Goal: Task Accomplishment & Management: Use online tool/utility

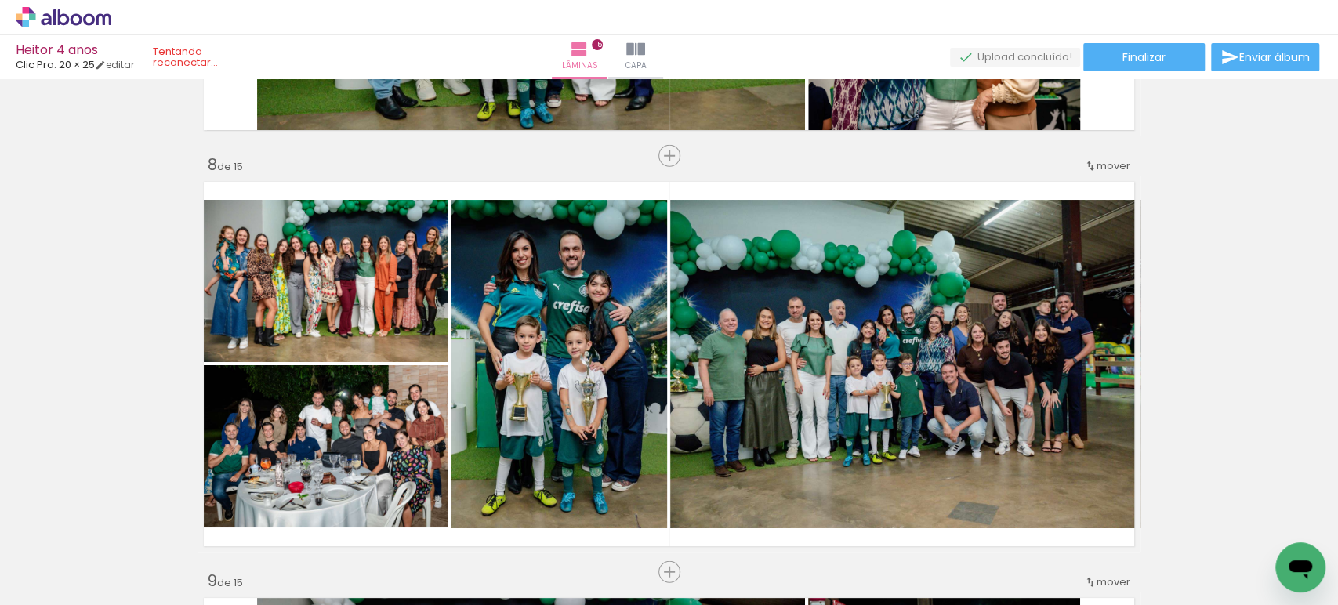
scroll to position [2866, 0]
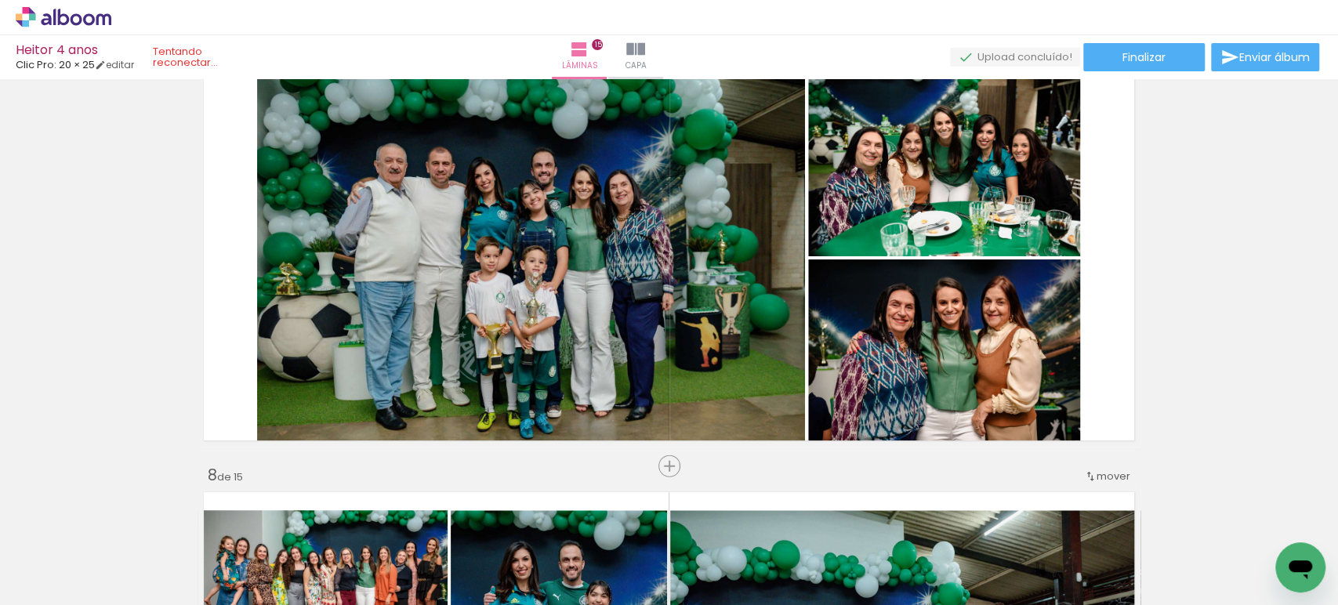
scroll to position [2684, 0]
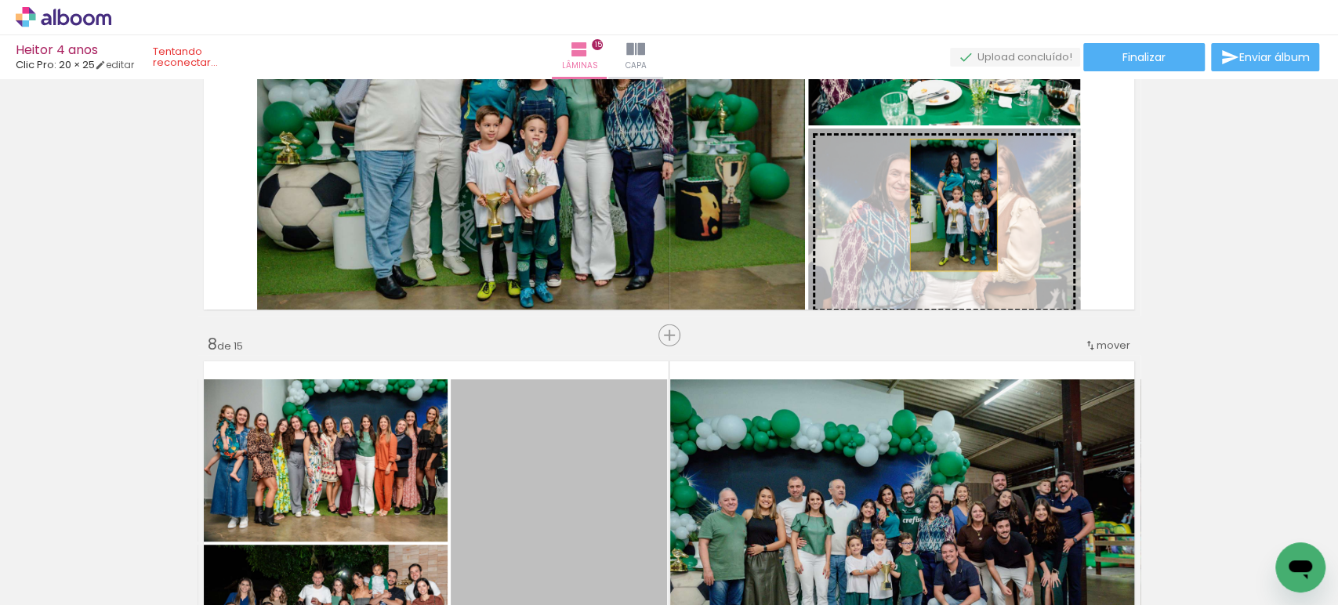
drag, startPoint x: 594, startPoint y: 481, endPoint x: 947, endPoint y: 205, distance: 447.9
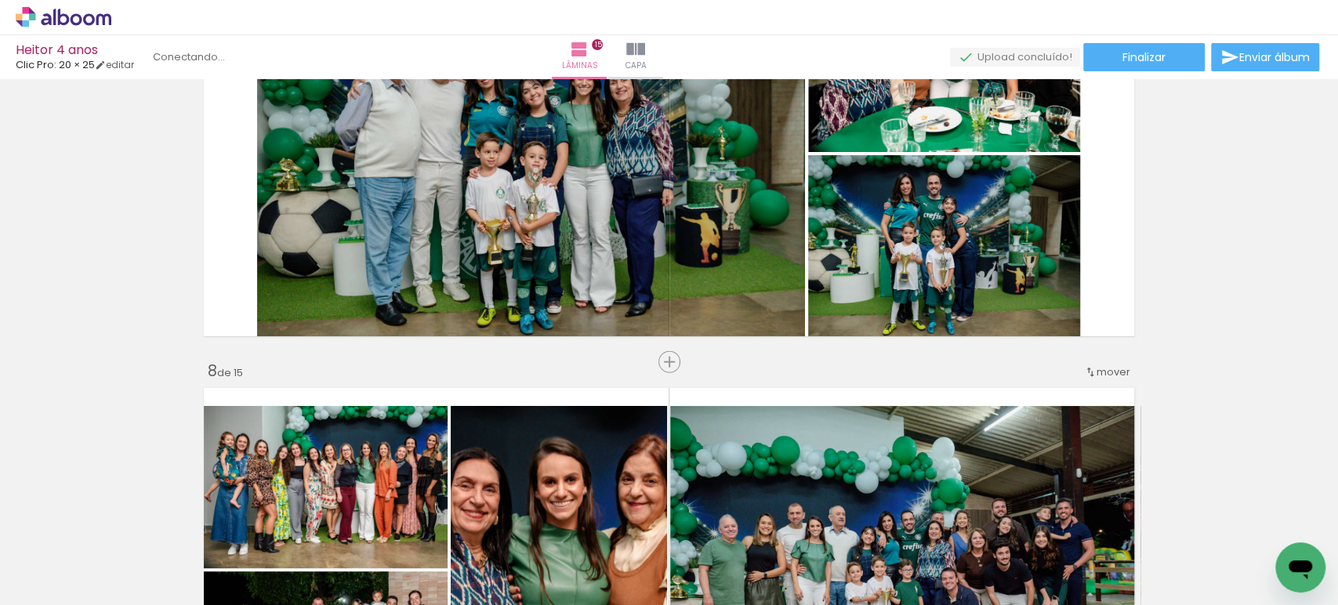
scroll to position [2654, 0]
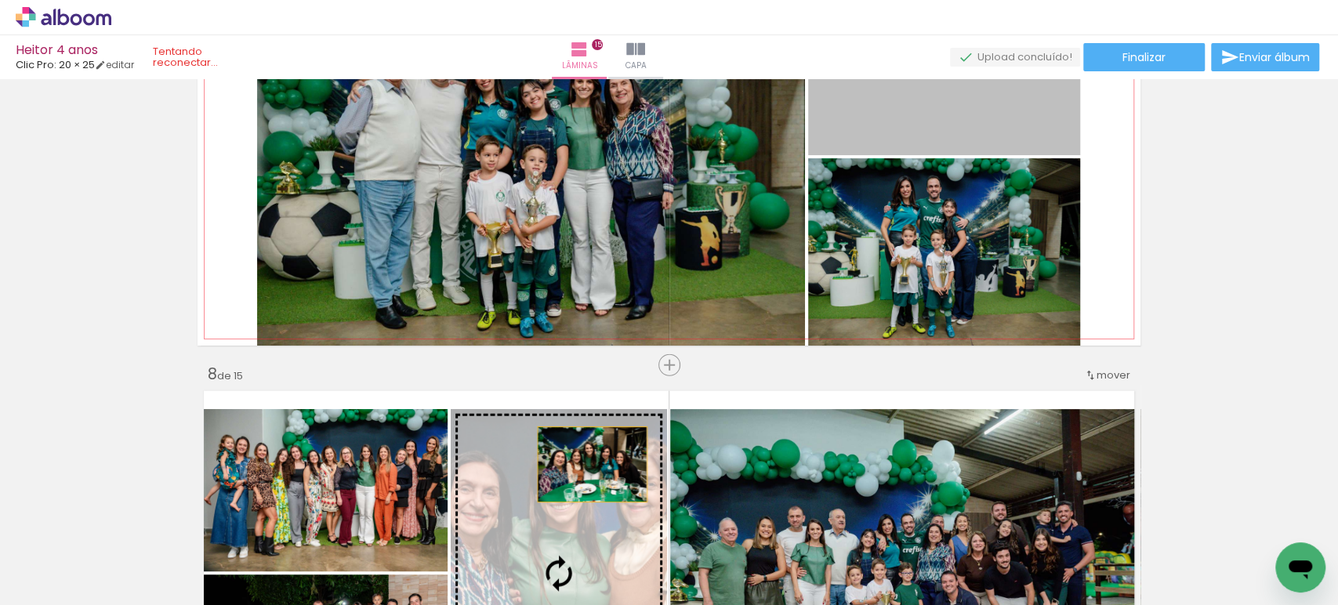
drag, startPoint x: 978, startPoint y: 114, endPoint x: 586, endPoint y: 464, distance: 525.3
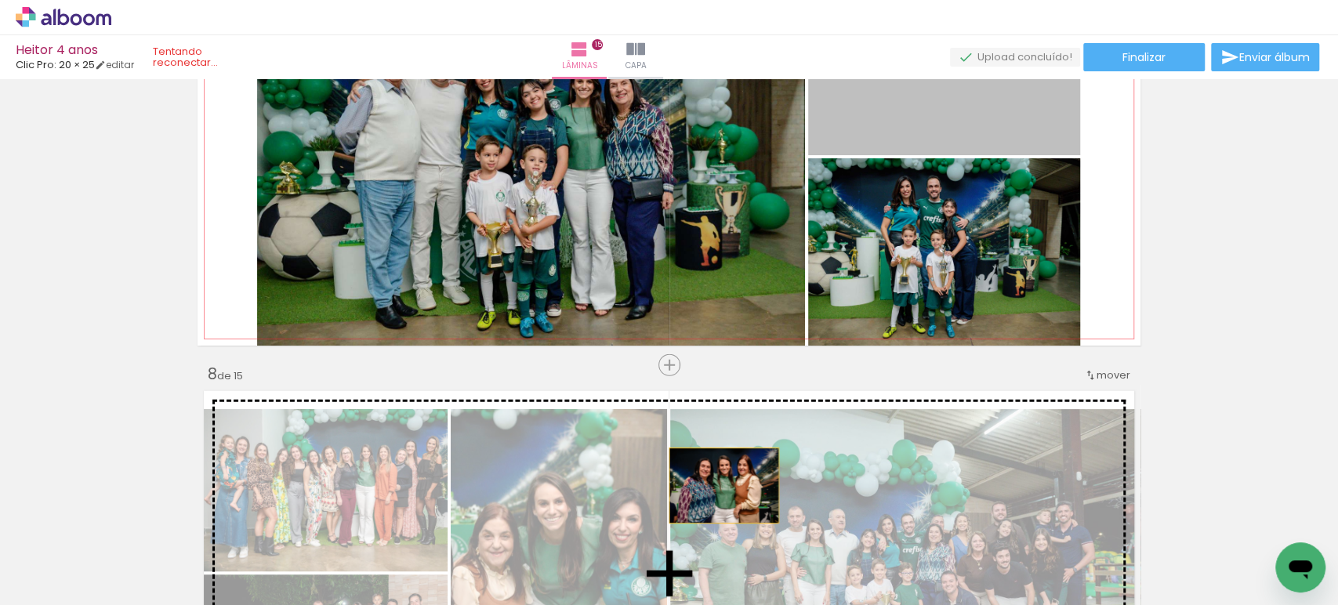
drag, startPoint x: 980, startPoint y: 149, endPoint x: 713, endPoint y: 475, distance: 421.7
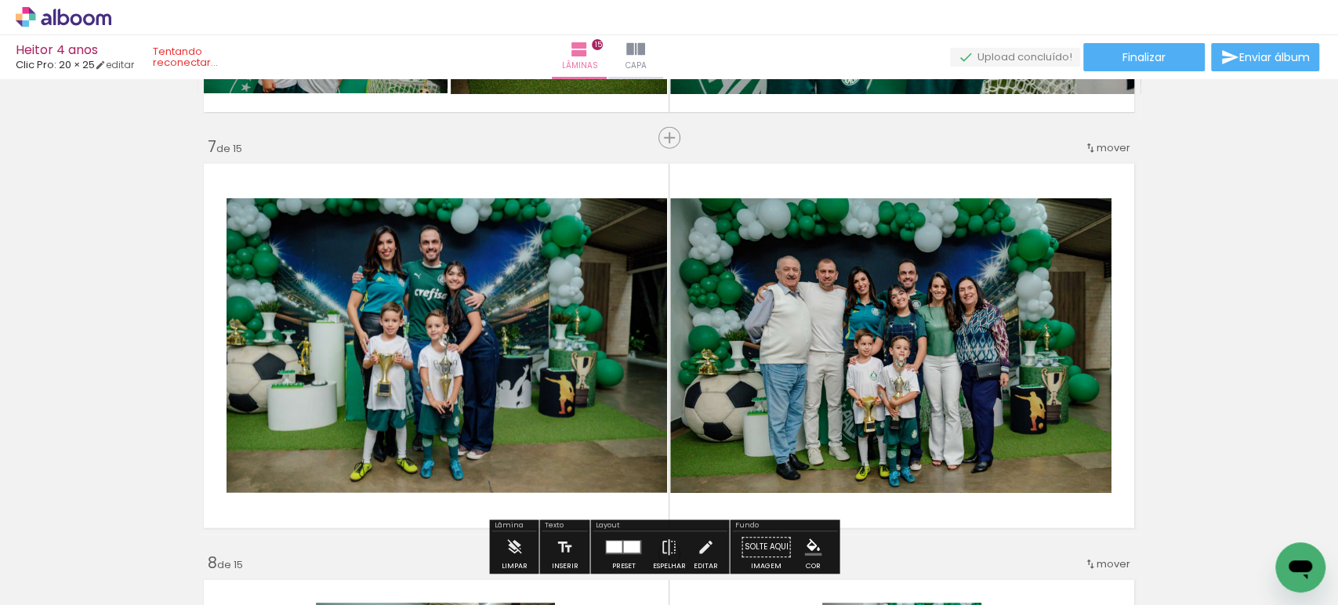
scroll to position [2541, 0]
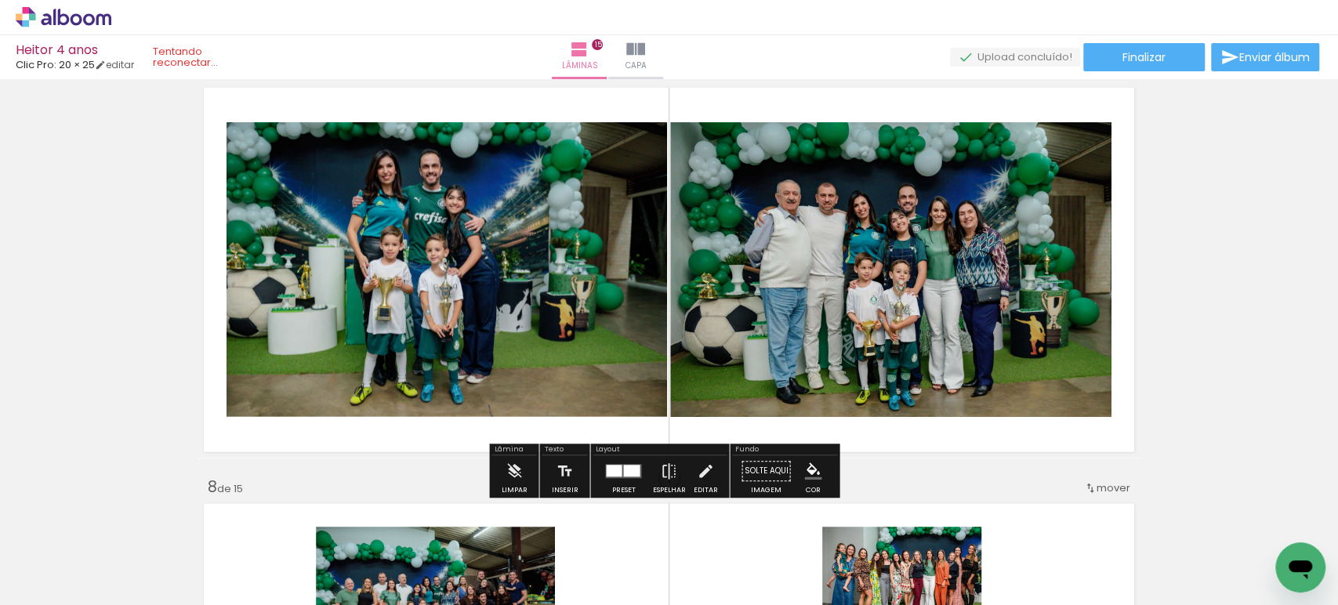
click at [627, 479] on div at bounding box center [623, 471] width 42 height 31
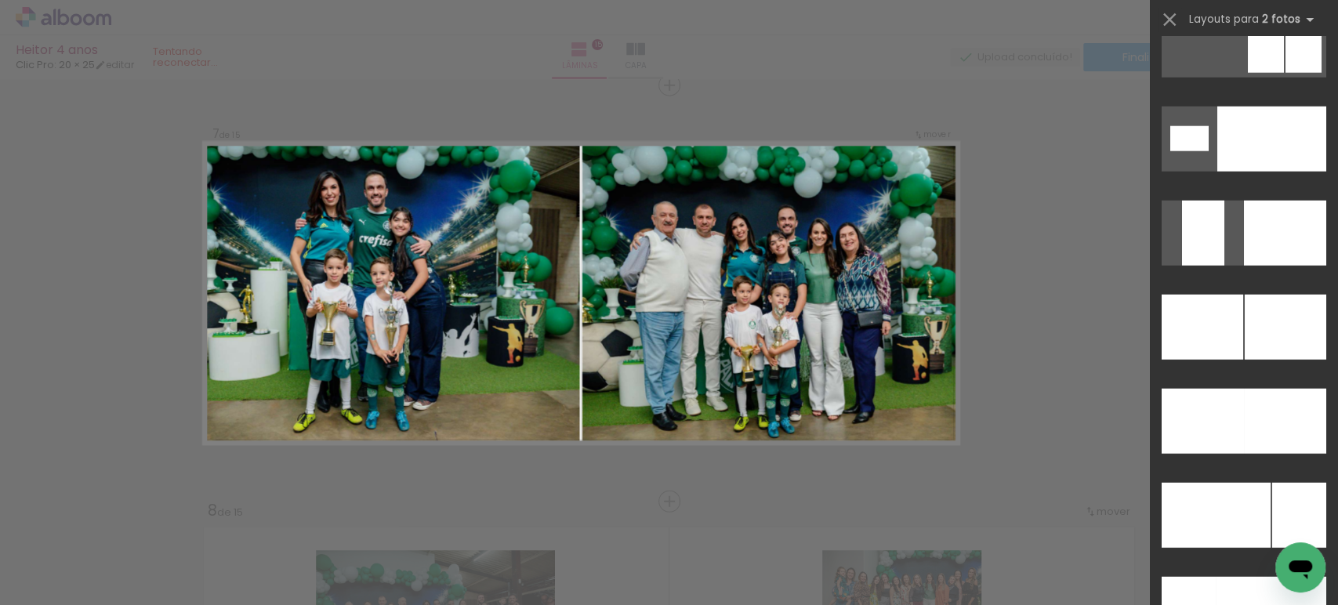
scroll to position [6623, 0]
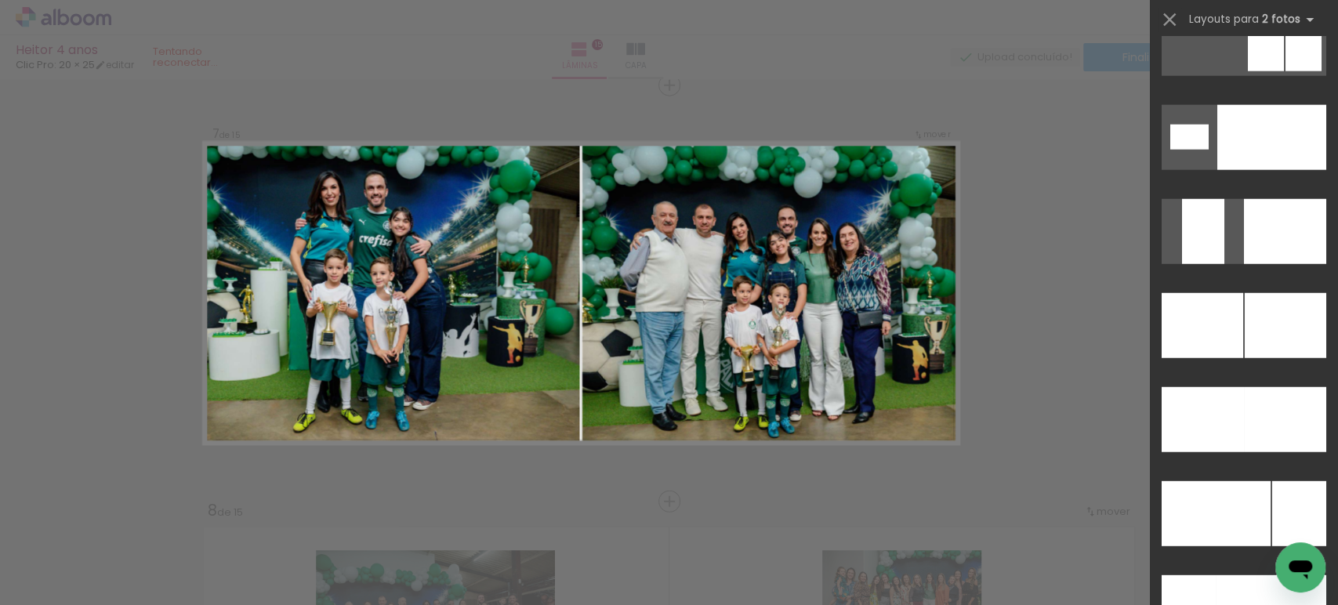
click at [1248, 319] on div at bounding box center [1286, 325] width 82 height 65
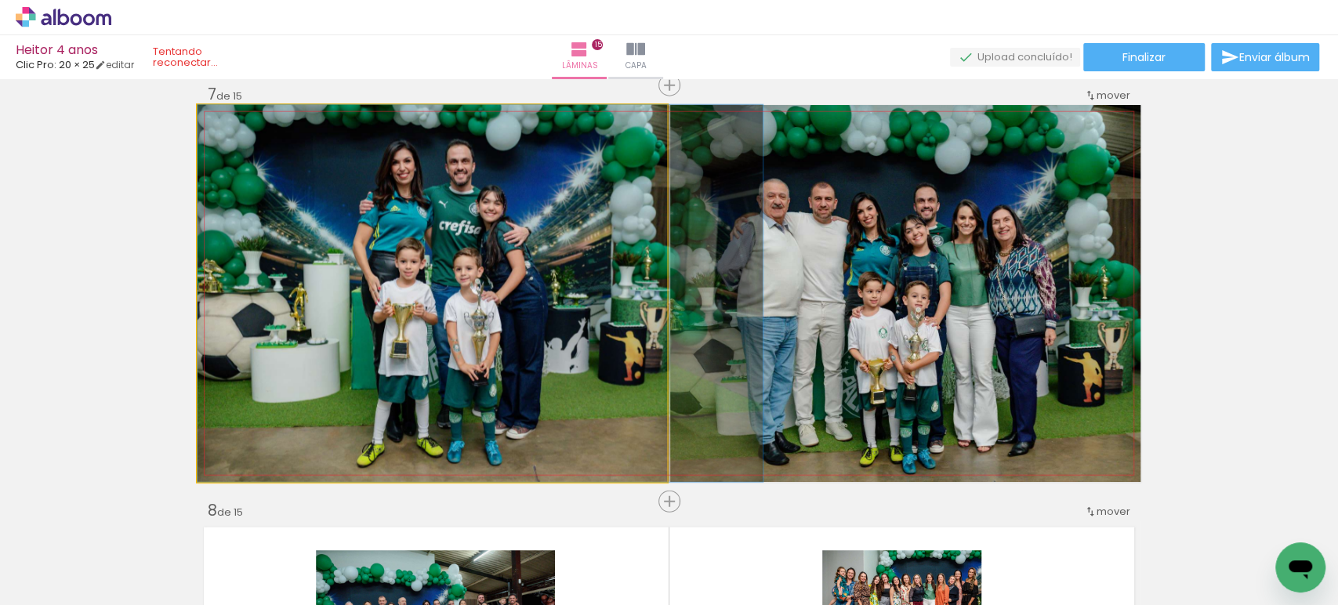
drag, startPoint x: 525, startPoint y: 293, endPoint x: 590, endPoint y: 307, distance: 66.6
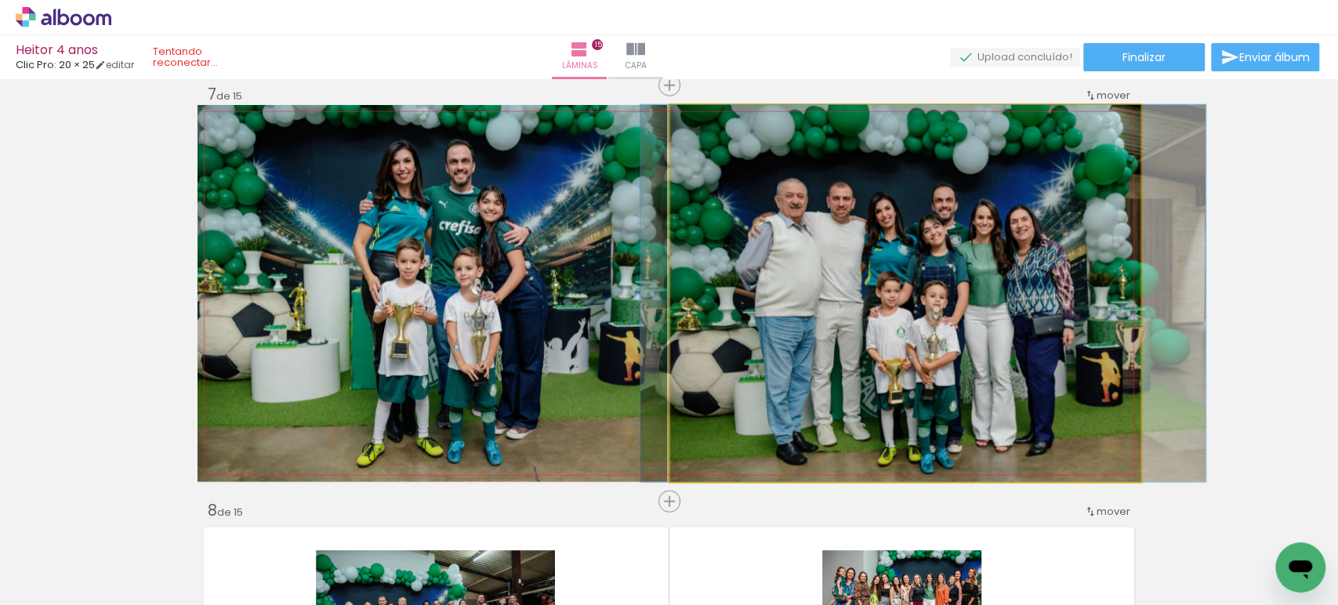
drag, startPoint x: 895, startPoint y: 328, endPoint x: 913, endPoint y: 328, distance: 18.0
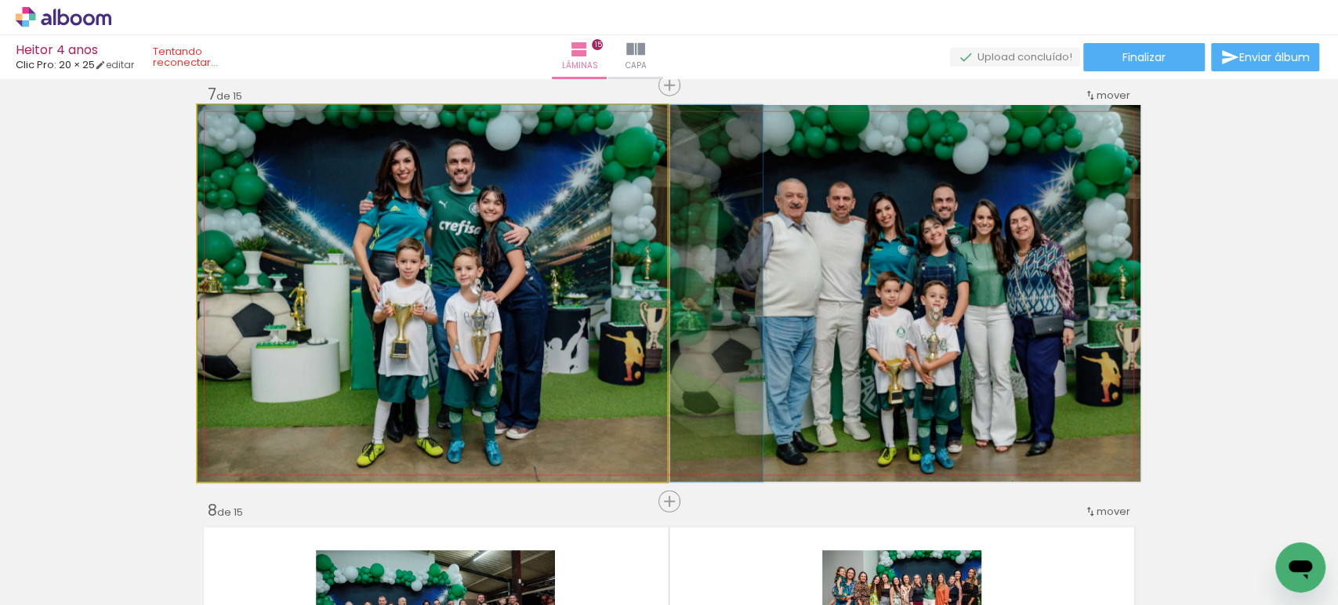
click at [237, 119] on div at bounding box center [234, 121] width 25 height 25
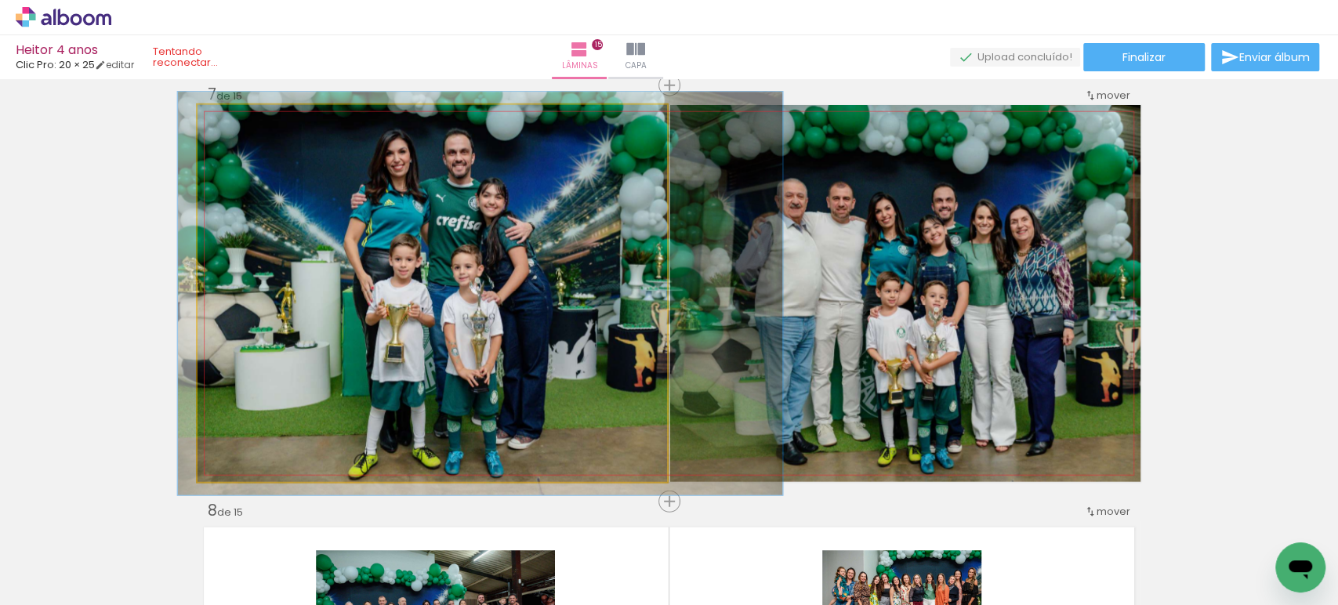
click at [237, 119] on div at bounding box center [238, 121] width 25 height 25
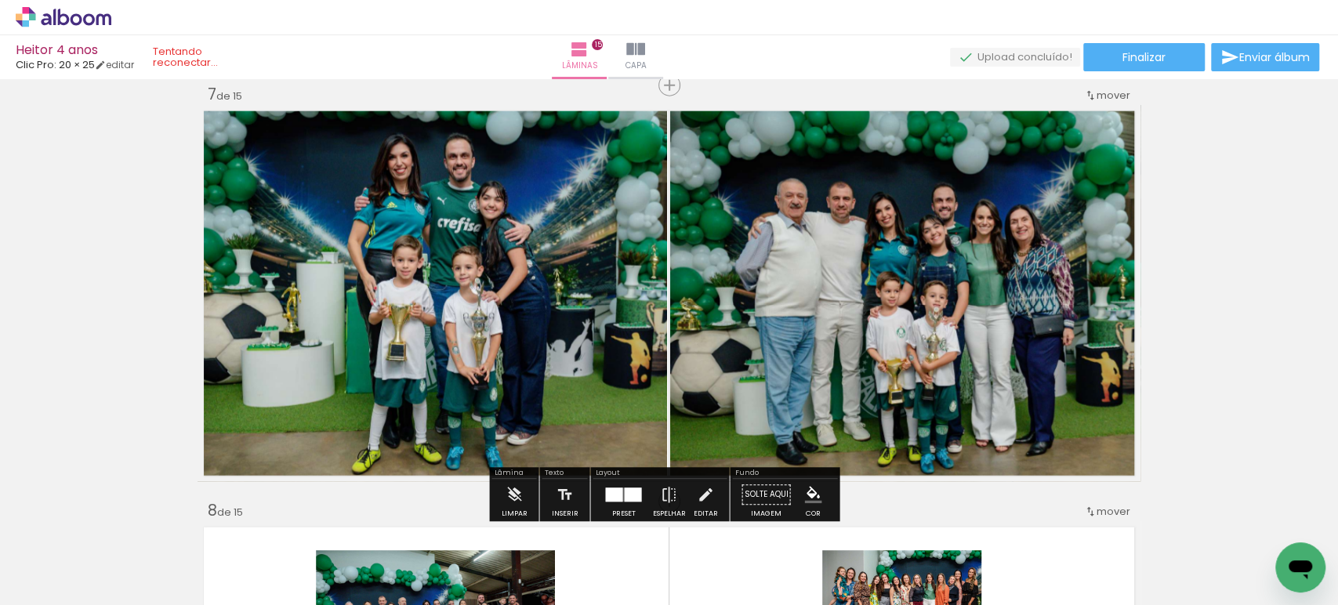
type paper-slider "100"
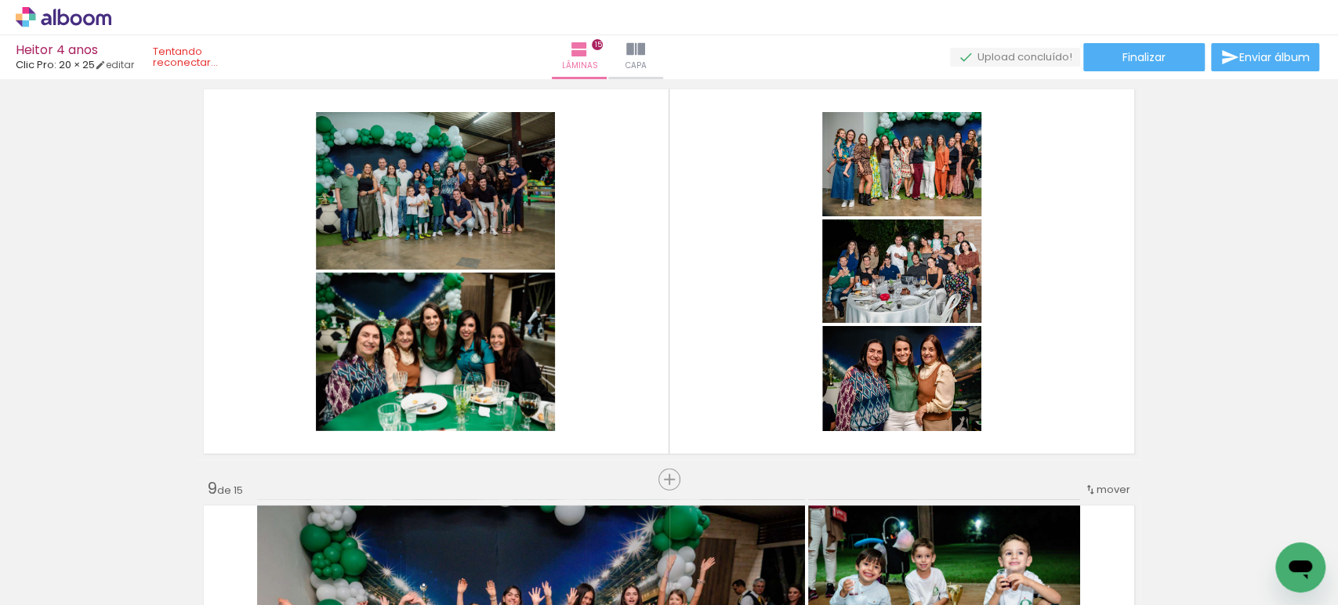
scroll to position [2961, 0]
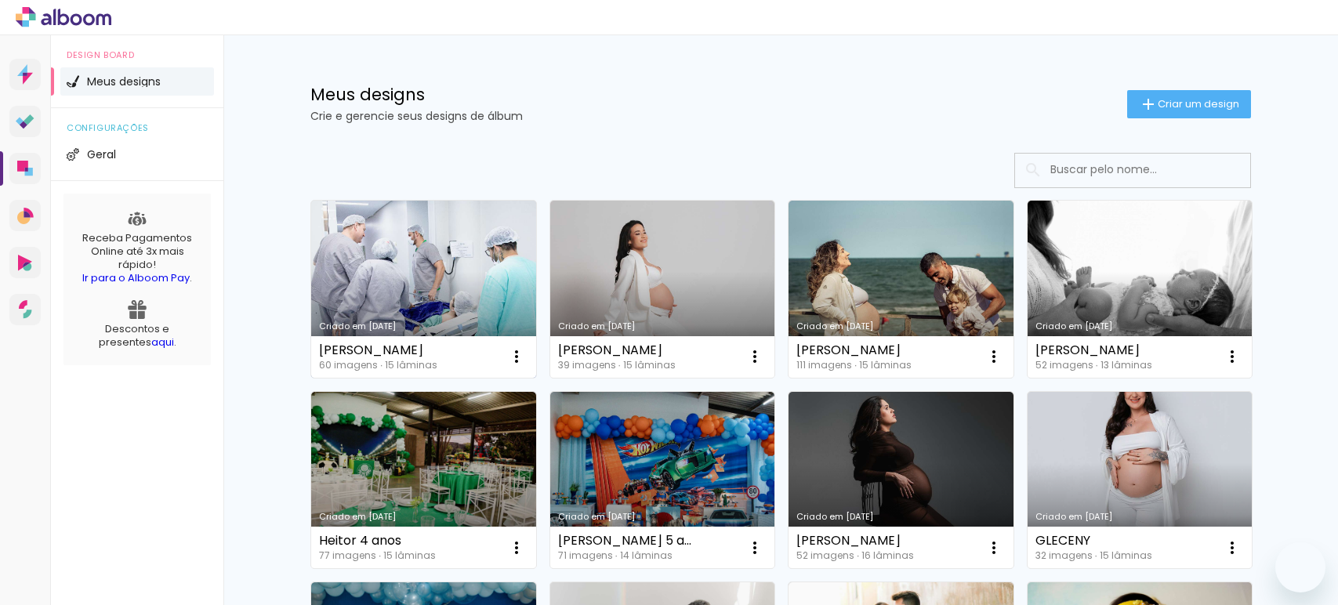
click at [486, 293] on link "Criado em [DATE]" at bounding box center [423, 289] width 225 height 177
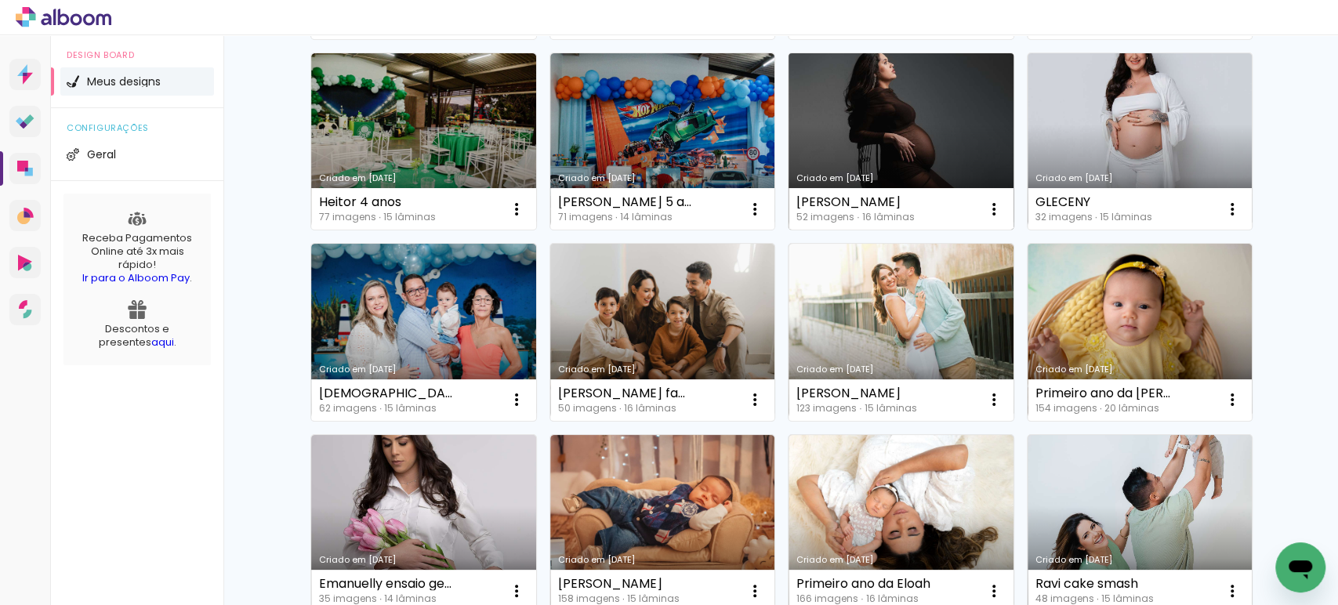
scroll to position [343, 0]
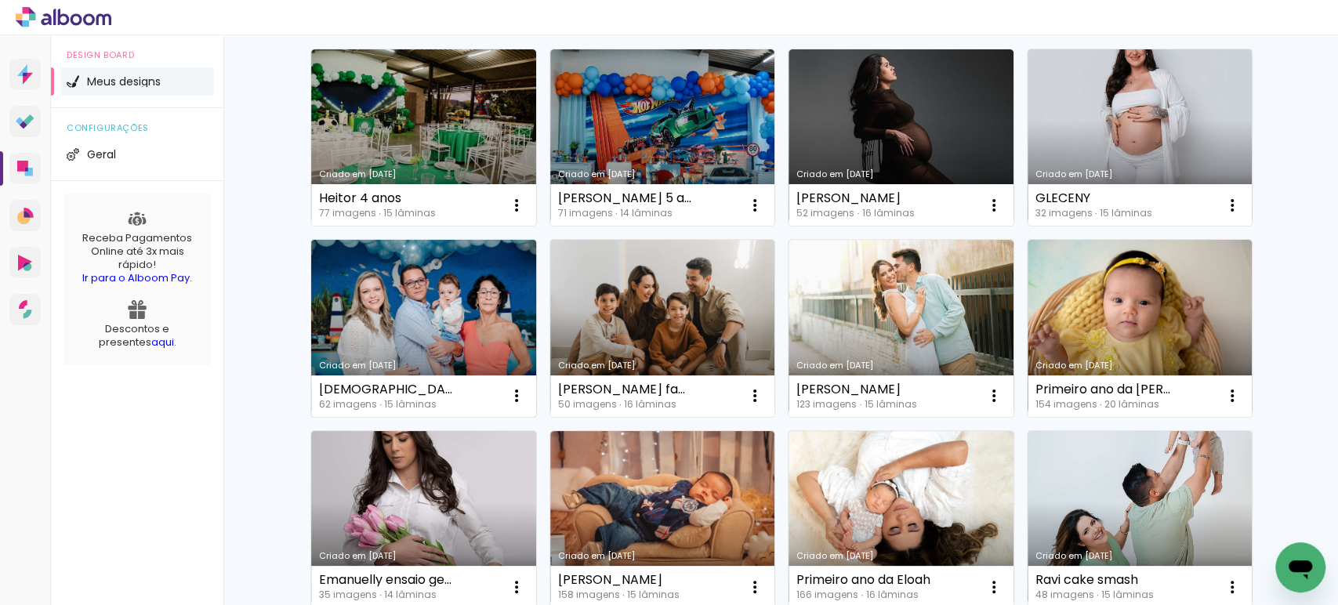
click at [365, 332] on link "Criado em [DATE]" at bounding box center [423, 328] width 225 height 177
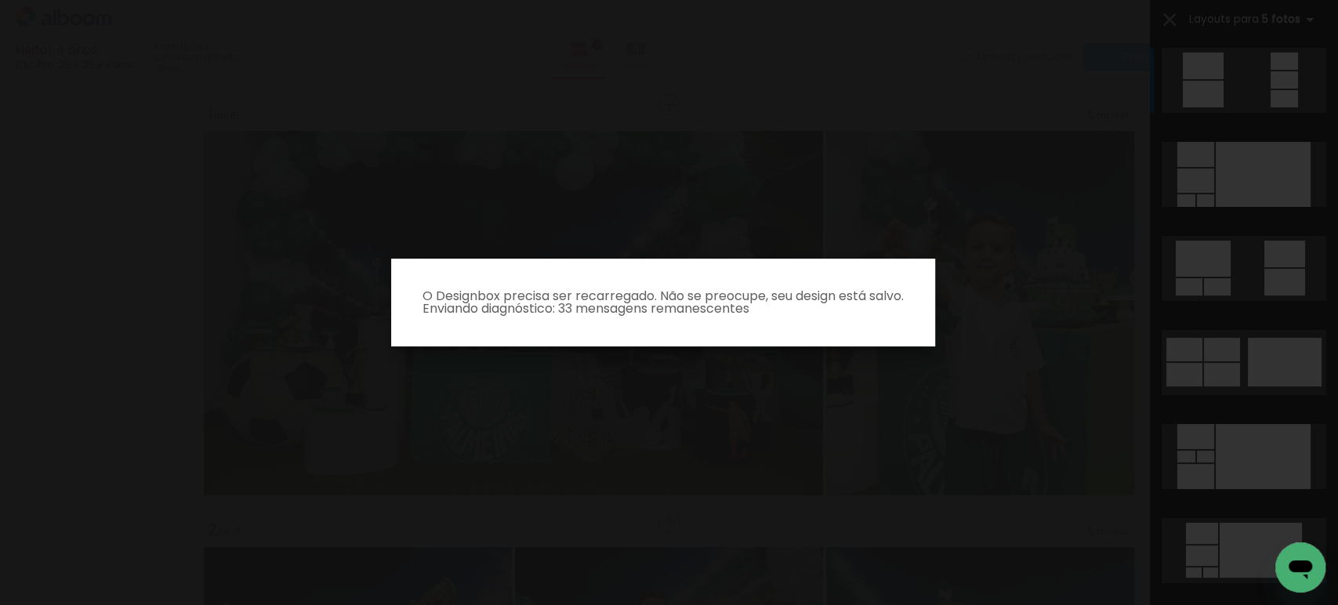
scroll to position [2934, 0]
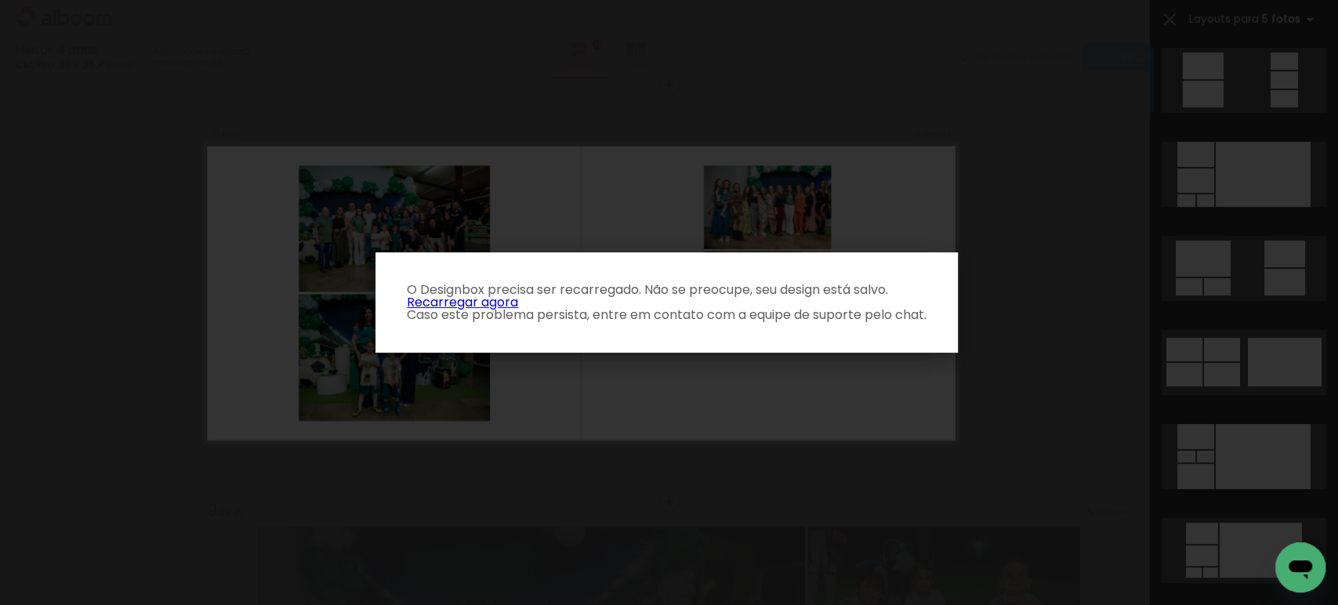
click at [503, 299] on link "Recarregar agora" at bounding box center [462, 302] width 111 height 18
click at [470, 299] on link "Recarregar agora" at bounding box center [462, 302] width 111 height 18
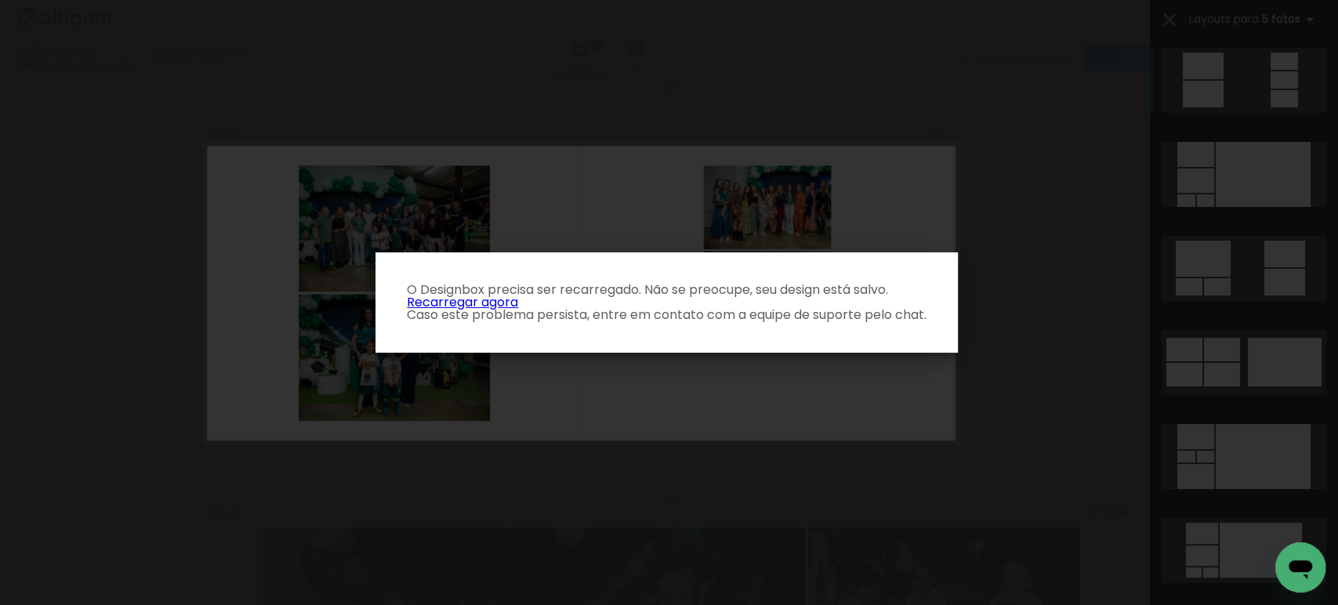
click at [470, 299] on link "Recarregar agora" at bounding box center [462, 302] width 111 height 18
click at [470, 298] on link "Recarregar agora" at bounding box center [462, 302] width 111 height 18
click at [470, 297] on link "Recarregar agora" at bounding box center [462, 302] width 111 height 18
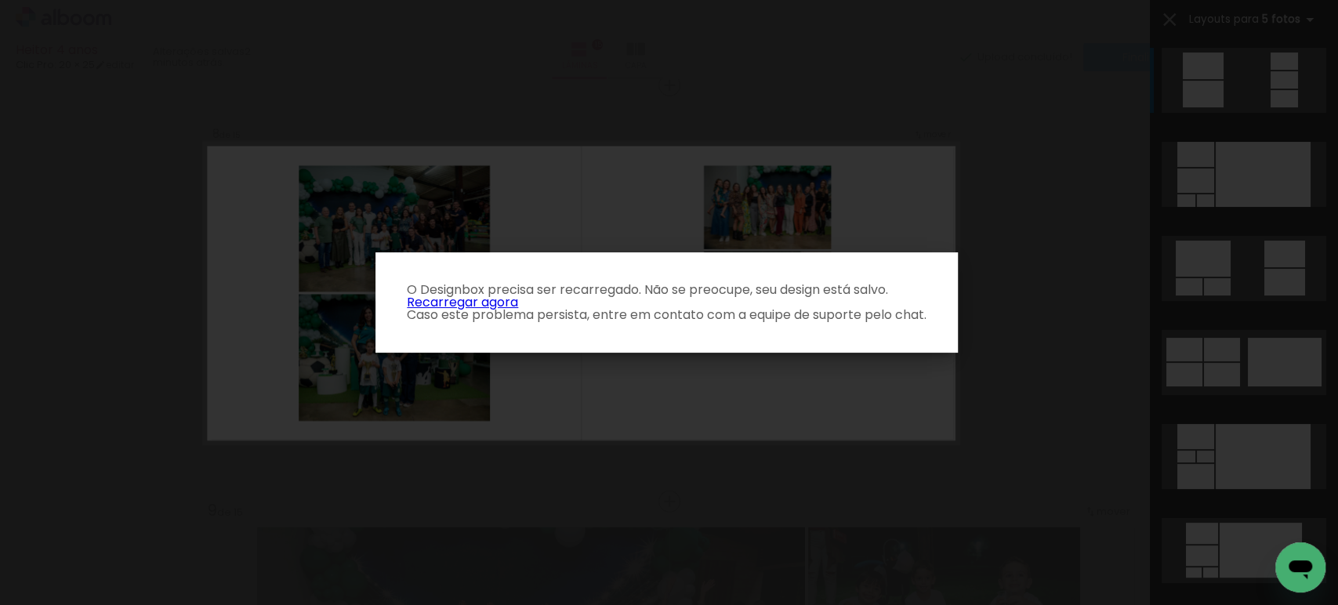
click at [470, 299] on link "Recarregar agora" at bounding box center [462, 302] width 111 height 18
click at [504, 307] on p "O Designbox precisa ser recarregado. Não se preocupe, seu design está salvo. Re…" at bounding box center [666, 303] width 557 height 38
click at [504, 305] on link "Recarregar agora" at bounding box center [462, 302] width 111 height 18
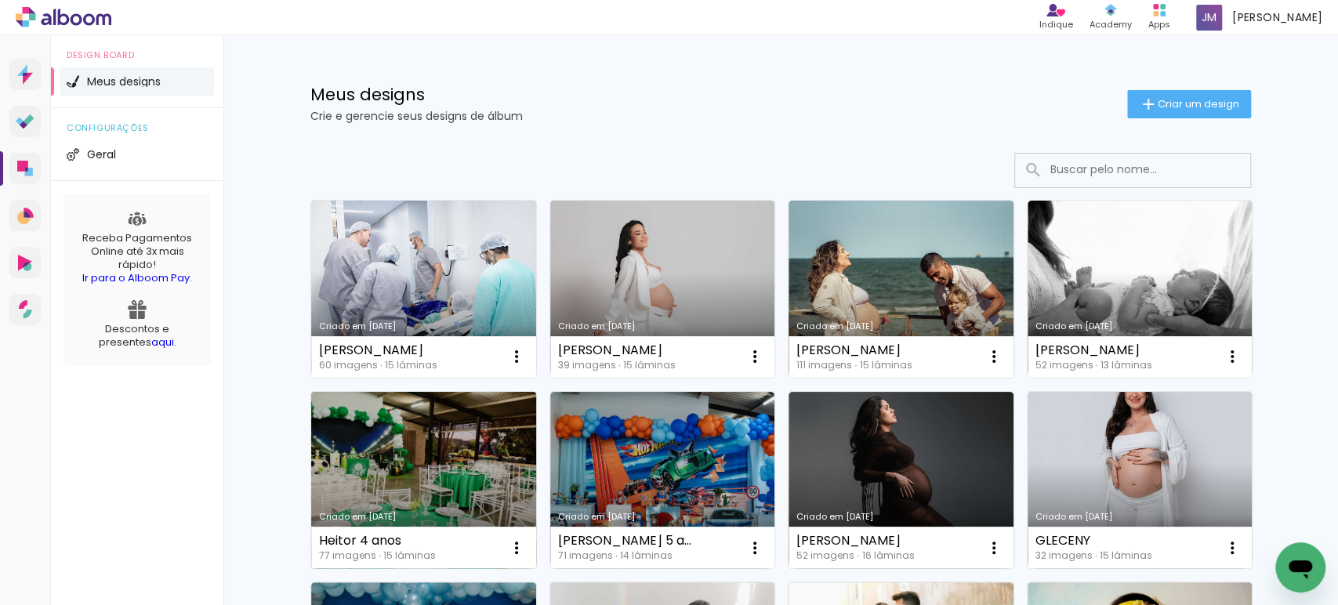
click at [481, 474] on link "Criado em [DATE]" at bounding box center [423, 480] width 225 height 177
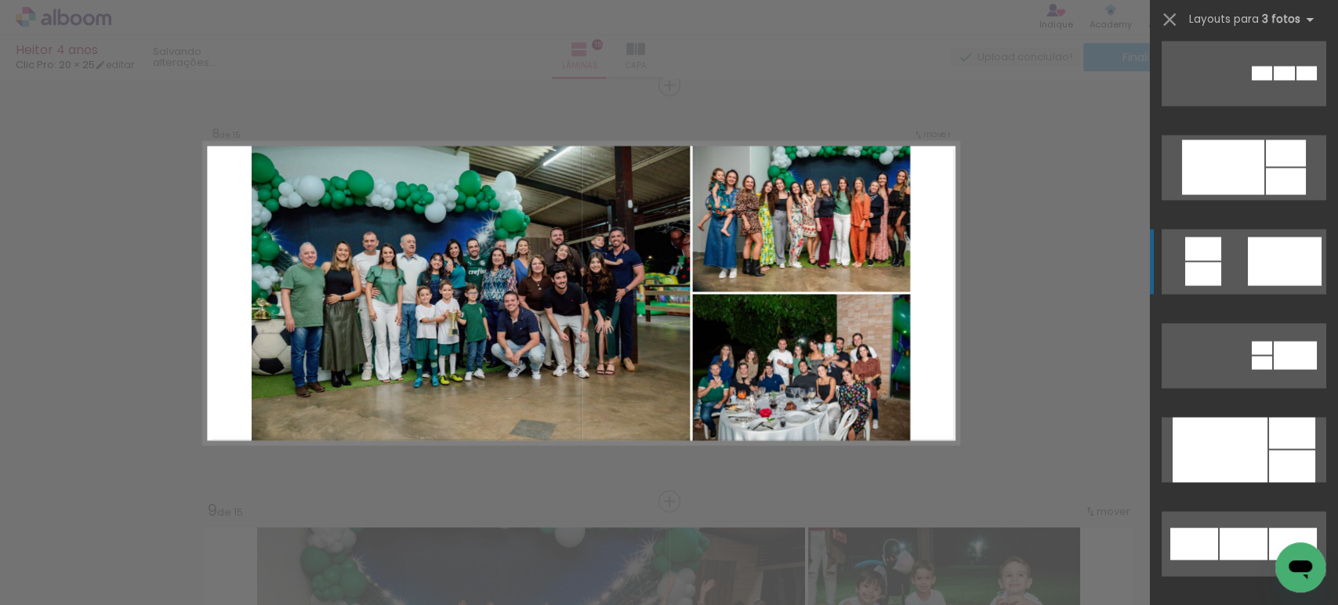
scroll to position [1832, 0]
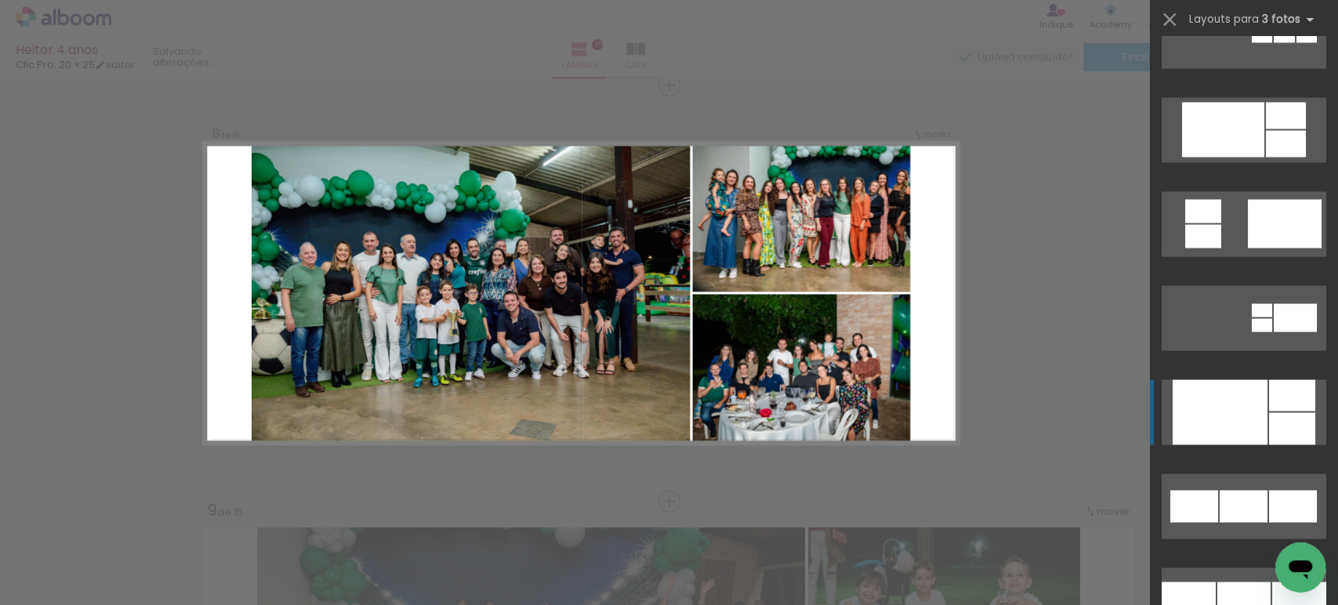
click at [1189, 394] on div at bounding box center [1220, 411] width 95 height 65
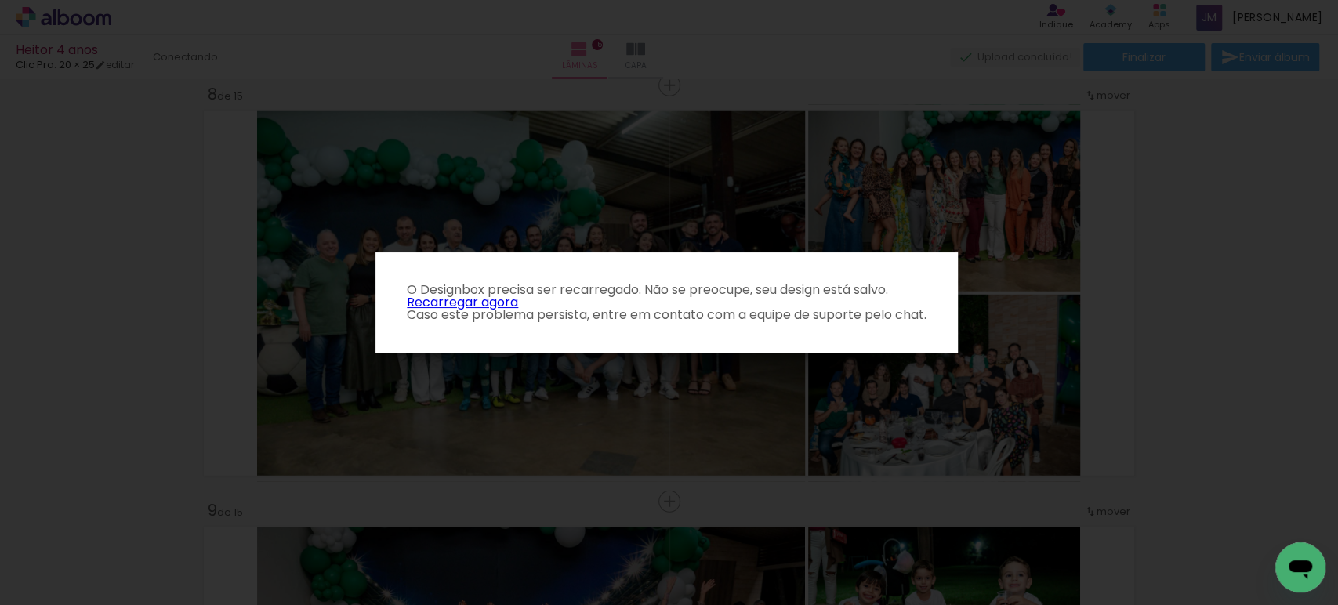
scroll to position [1832, 0]
click at [475, 303] on link "Recarregar agora" at bounding box center [462, 302] width 111 height 18
